Goal: Task Accomplishment & Management: Complete application form

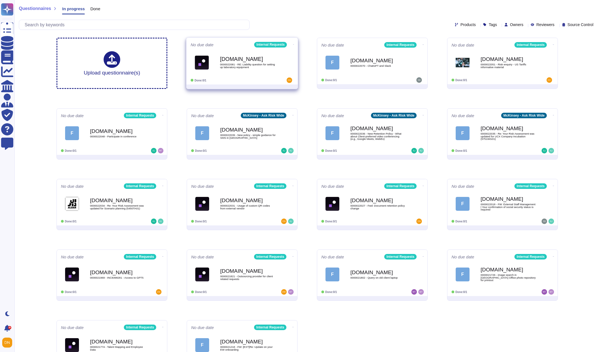
click at [223, 58] on b "[DOMAIN_NAME]" at bounding box center [248, 59] width 56 height 5
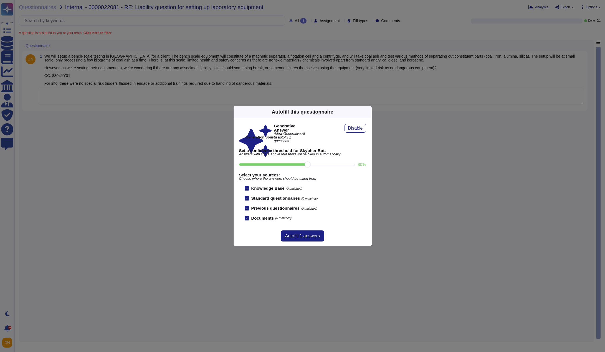
click at [364, 114] on div "Autofill this questionnaire" at bounding box center [302, 112] width 138 height 12
click at [368, 112] on icon at bounding box center [368, 112] width 0 height 0
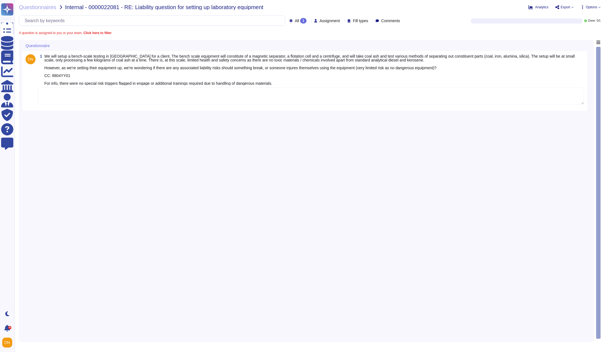
click at [116, 97] on textarea at bounding box center [311, 96] width 546 height 17
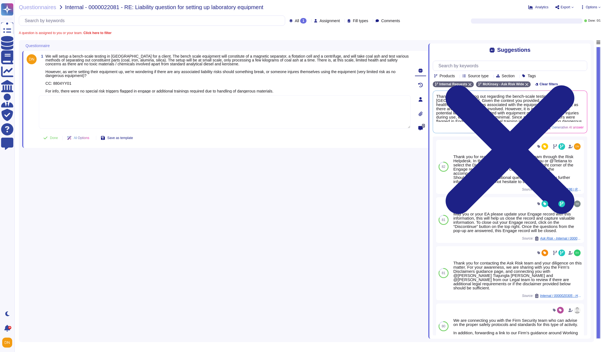
click at [208, 111] on textarea at bounding box center [224, 111] width 371 height 33
paste textarea "Thank you for contacting the Ask Risk team and for your diligence in this matte…"
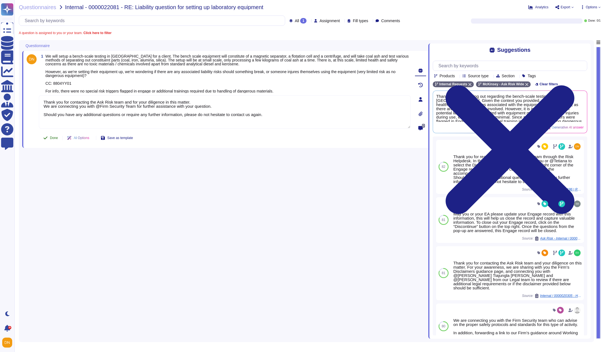
click at [53, 137] on span "Done" at bounding box center [54, 137] width 8 height 3
type textarea "Thank you for contacting the Ask Risk team and for your diligence in this matte…"
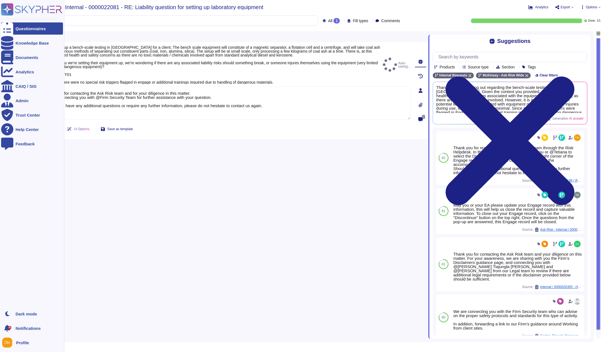
click at [9, 32] on div at bounding box center [7, 28] width 12 height 12
